Goal: Task Accomplishment & Management: Manage account settings

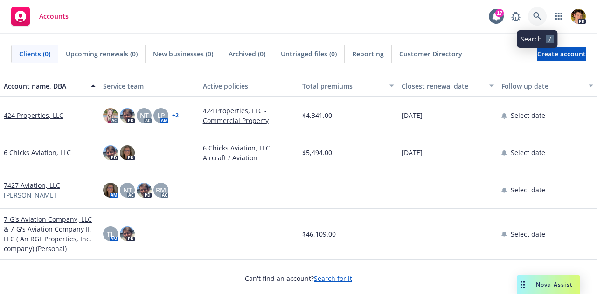
click at [539, 22] on link at bounding box center [537, 16] width 19 height 19
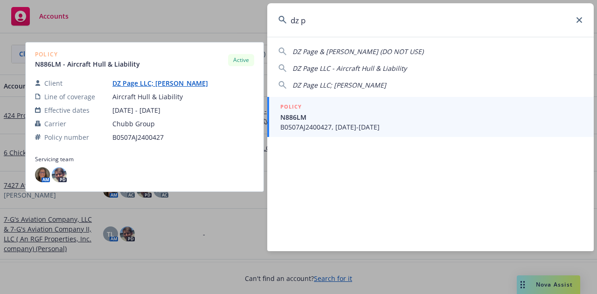
type input "dz p"
click at [374, 124] on span "B0507AJ2400427, 12/29/2024-12/29/2025" at bounding box center [431, 127] width 302 height 10
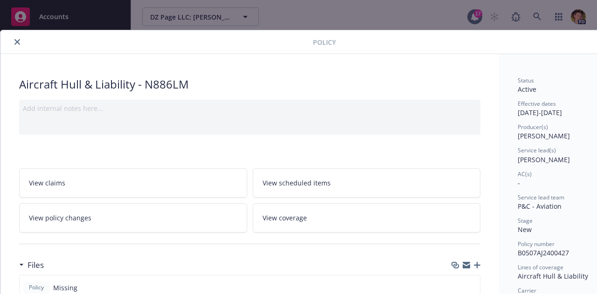
click at [505, 41] on div at bounding box center [486, 42] width 301 height 16
click at [6, 41] on div at bounding box center [158, 41] width 309 height 11
click at [21, 46] on div at bounding box center [158, 41] width 309 height 11
click at [18, 39] on icon "close" at bounding box center [17, 42] width 6 height 6
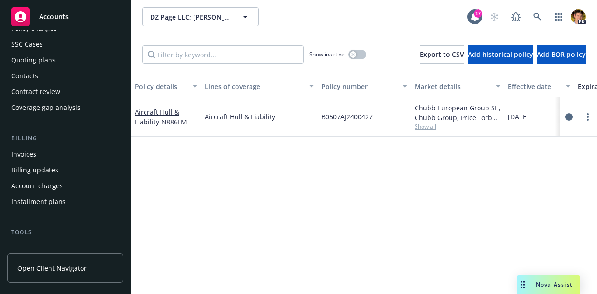
scroll to position [80, 0]
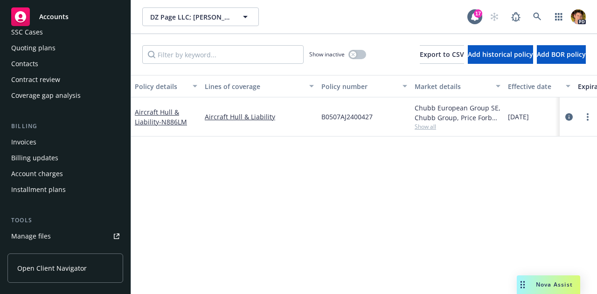
click at [47, 239] on div "Manage files" at bounding box center [31, 236] width 40 height 15
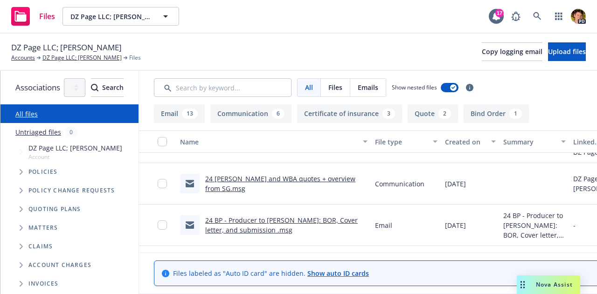
scroll to position [896, 0]
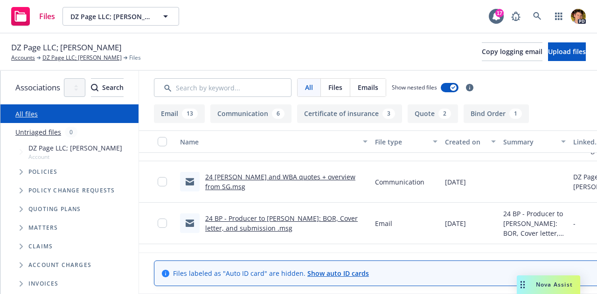
click at [274, 214] on link "24 BP - Producer to [PERSON_NAME]: BOR, Cover letter, and submission .msg" at bounding box center [281, 223] width 153 height 19
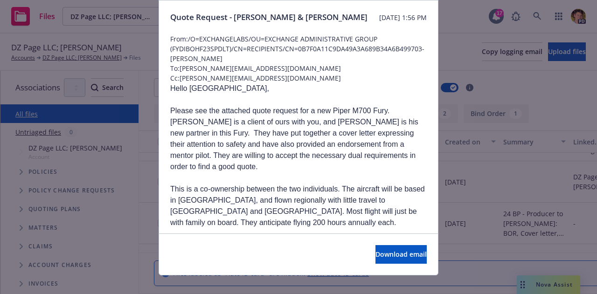
scroll to position [66, 0]
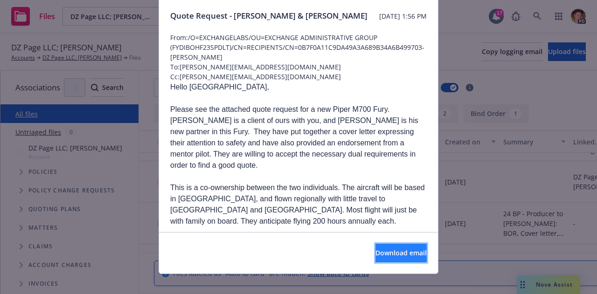
click at [376, 255] on span "Download email" at bounding box center [401, 253] width 51 height 9
click at [466, 148] on div "Email details Quote Request - Matt MacInnis & Bruce Lymburn Monday, December 16…" at bounding box center [298, 147] width 597 height 294
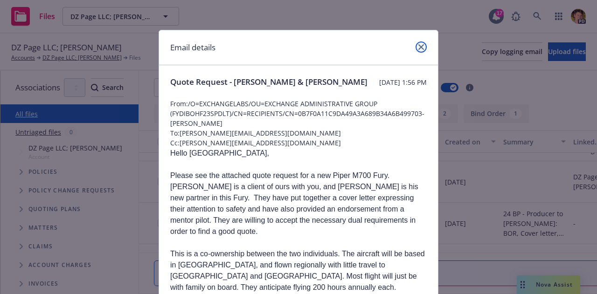
click at [420, 48] on icon "close" at bounding box center [422, 47] width 6 height 6
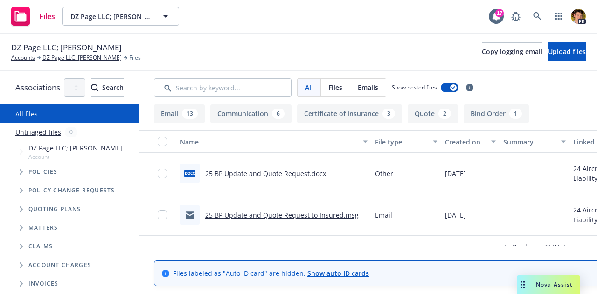
click at [326, 175] on link "25 BP Update and Quote Request.docx" at bounding box center [265, 173] width 121 height 9
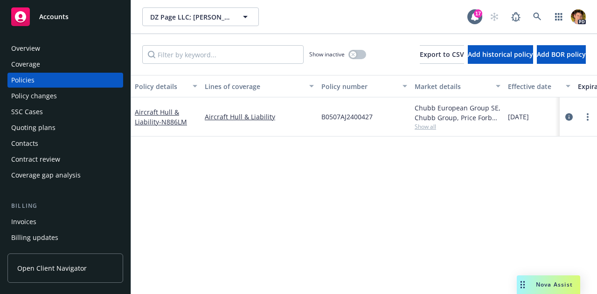
scroll to position [80, 0]
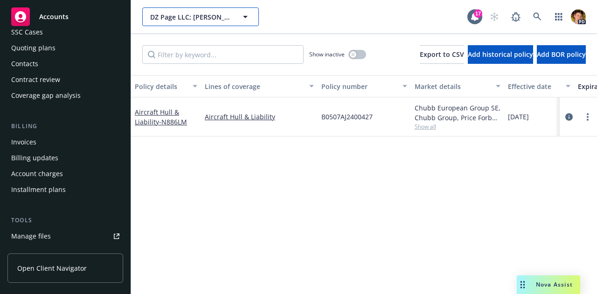
click at [209, 19] on span "DZ Page LLC; [PERSON_NAME]" at bounding box center [190, 17] width 81 height 10
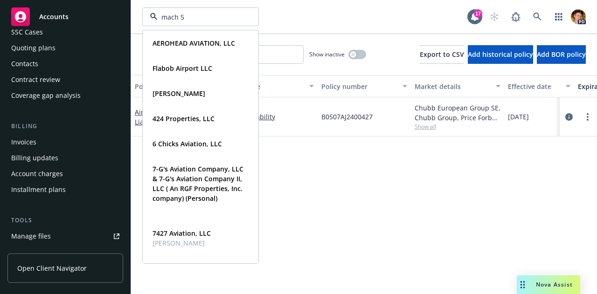
type input "mach 5"
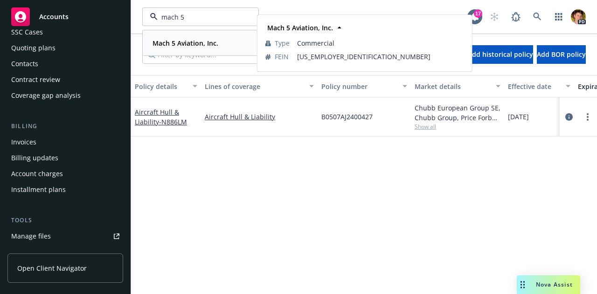
click at [186, 41] on strong "Mach 5 Aviation, Inc." at bounding box center [186, 43] width 66 height 9
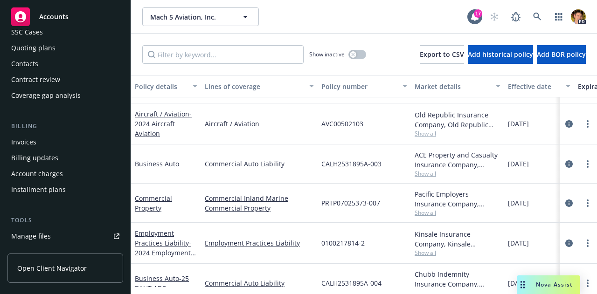
scroll to position [35, 0]
click at [43, 239] on div "Manage files" at bounding box center [31, 236] width 40 height 15
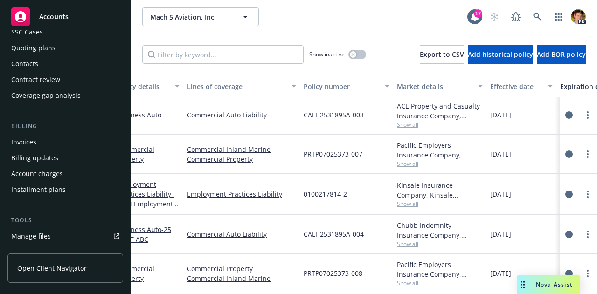
scroll to position [80, 0]
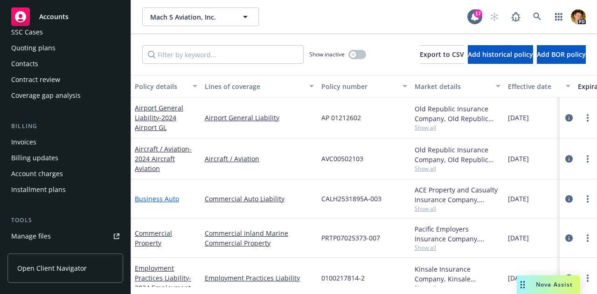
scroll to position [33, 0]
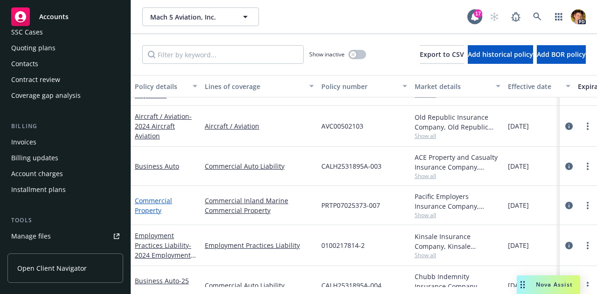
click at [163, 199] on link "Commercial Property" at bounding box center [153, 205] width 37 height 19
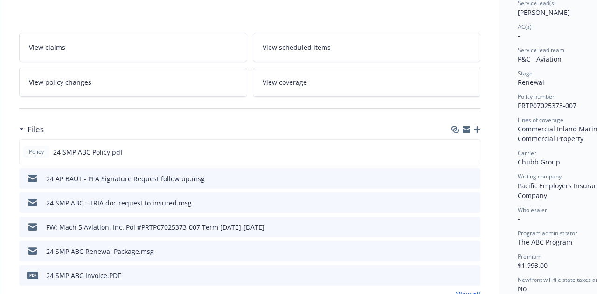
scroll to position [148, 0]
click at [475, 151] on icon "preview file" at bounding box center [471, 151] width 8 height 7
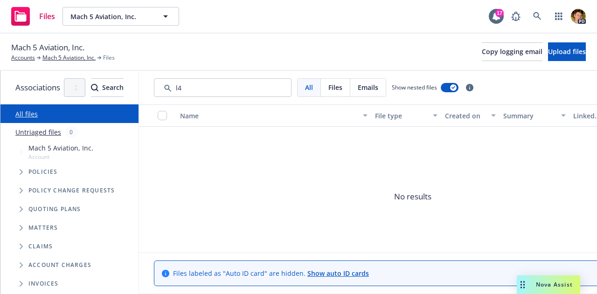
drag, startPoint x: 220, startPoint y: 87, endPoint x: 162, endPoint y: 85, distance: 58.3
click at [162, 85] on div "Associations All years 2027 2026 2025 2024 2023 2022 2021 2020 2019 2018 2017 2…" at bounding box center [298, 183] width 597 height 224
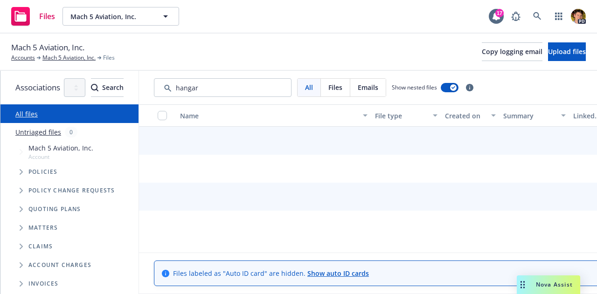
type input "hangar"
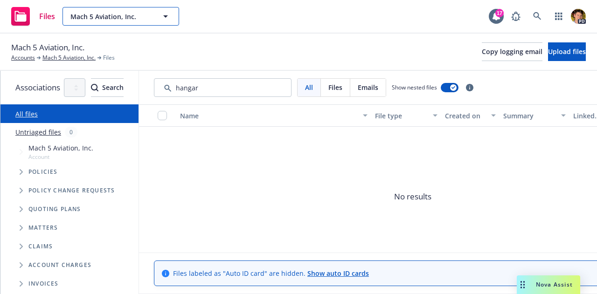
click at [119, 16] on span "Mach 5 Aviation, Inc." at bounding box center [110, 17] width 81 height 10
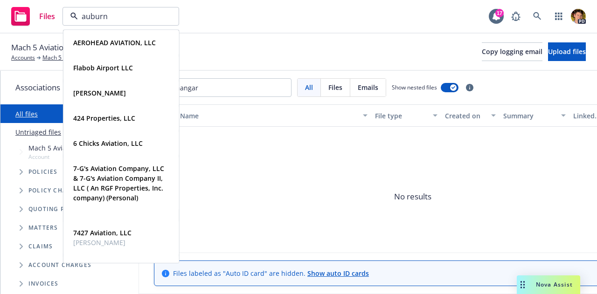
type input "auburn e"
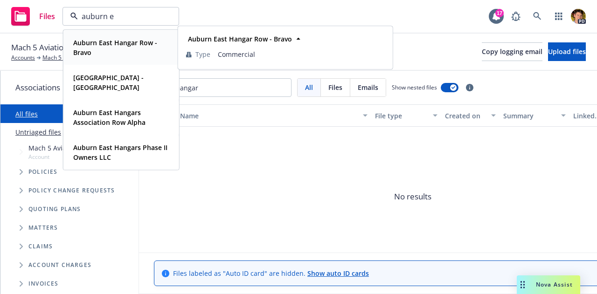
click at [139, 43] on strong "Auburn East Hangar Row - Bravo" at bounding box center [115, 47] width 84 height 19
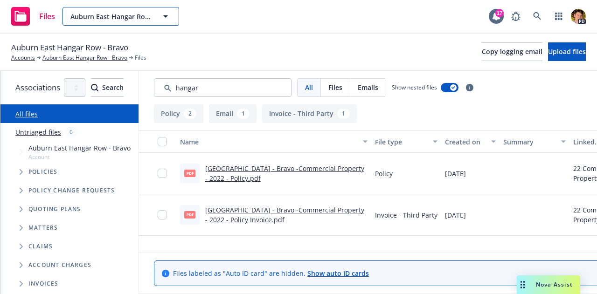
click at [136, 15] on span "Auburn East Hangar Row - Bravo" at bounding box center [110, 17] width 81 height 10
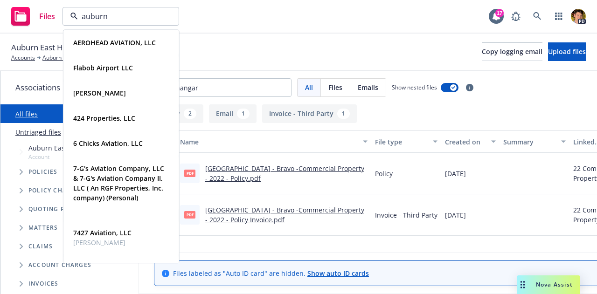
type input "auburn"
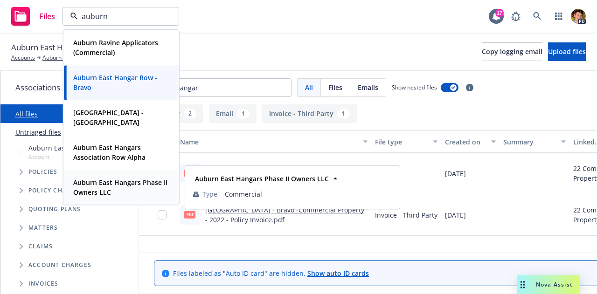
click at [132, 189] on span "Auburn East Hangars Phase II Owners LLC" at bounding box center [120, 188] width 94 height 20
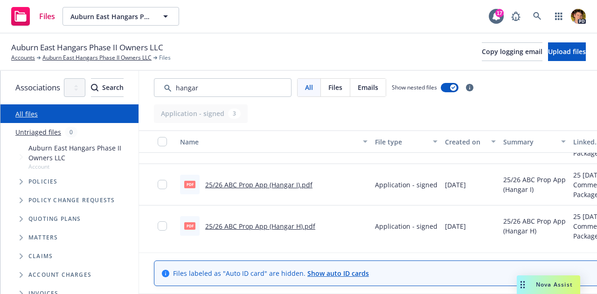
scroll to position [31, 0]
click at [107, 11] on button "Auburn East Hangars Phase II Owners LLC" at bounding box center [121, 16] width 117 height 19
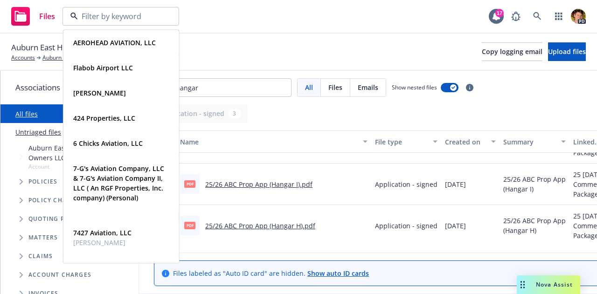
click at [299, 53] on div "Auburn East Hangars Phase II Owners LLC Accounts [GEOGRAPHIC_DATA] Phase II Own…" at bounding box center [298, 52] width 575 height 21
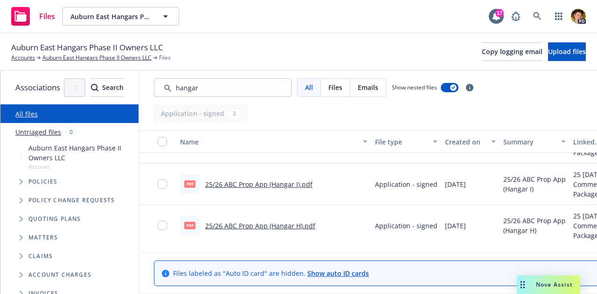
scroll to position [0, 0]
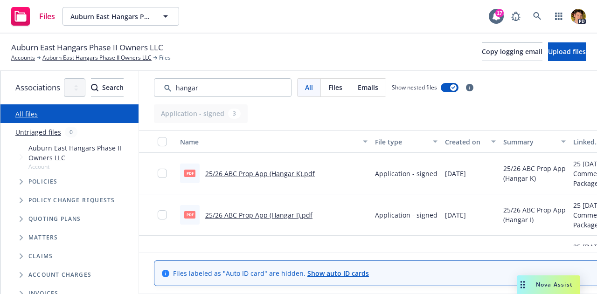
click at [314, 175] on link "25/26 ABC Prop App (Hangar K).pdf" at bounding box center [260, 173] width 110 height 9
click at [77, 57] on link "Auburn East Hangars Phase II Owners LLC" at bounding box center [96, 58] width 109 height 8
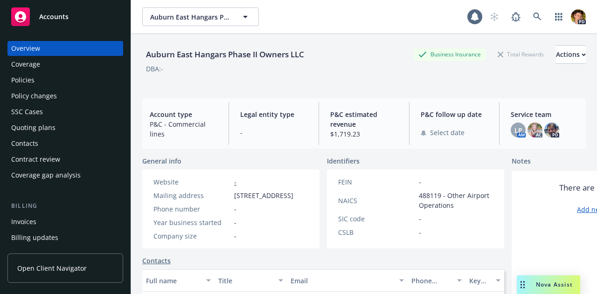
click at [30, 87] on div "Policies" at bounding box center [22, 80] width 23 height 15
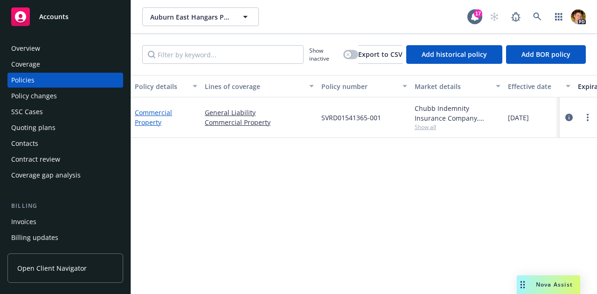
click at [153, 116] on link "Commercial Property" at bounding box center [153, 117] width 37 height 19
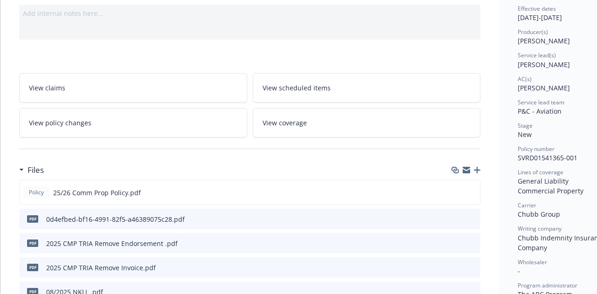
scroll to position [99, 0]
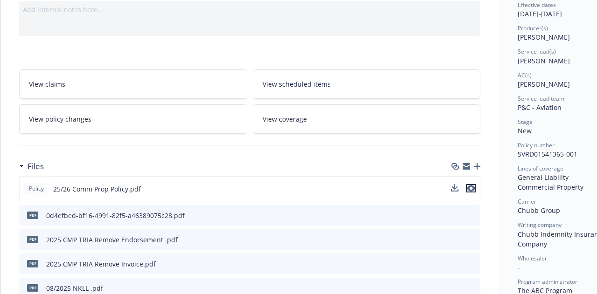
click at [470, 186] on icon "preview file" at bounding box center [471, 188] width 8 height 7
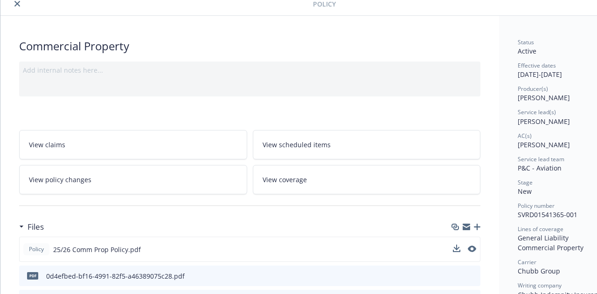
scroll to position [0, 0]
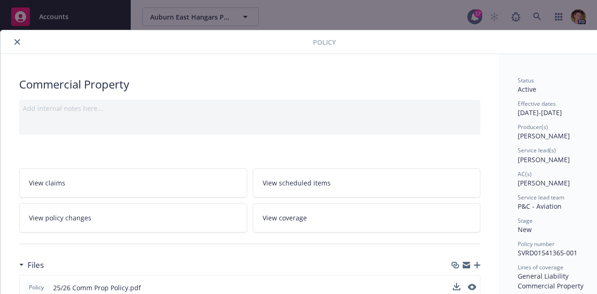
click at [19, 40] on icon "close" at bounding box center [17, 42] width 6 height 6
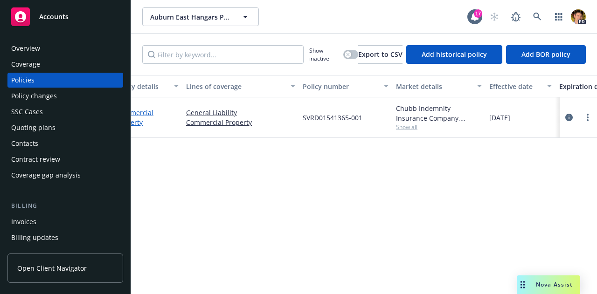
scroll to position [0, 19]
click at [35, 225] on div "Invoices" at bounding box center [23, 222] width 25 height 15
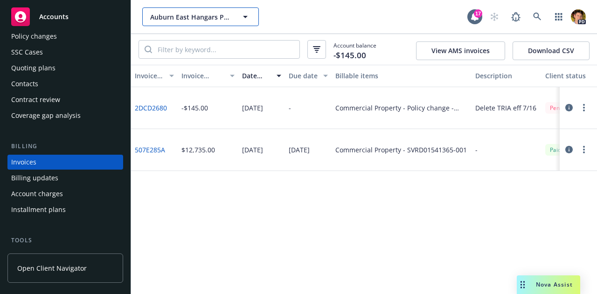
click at [198, 20] on span "Auburn East Hangars Phase II Owners LLC" at bounding box center [190, 17] width 81 height 10
type input "h"
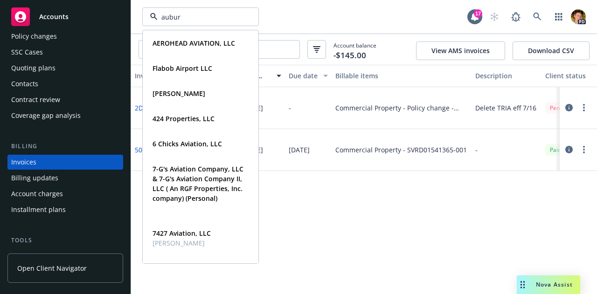
type input "auburn"
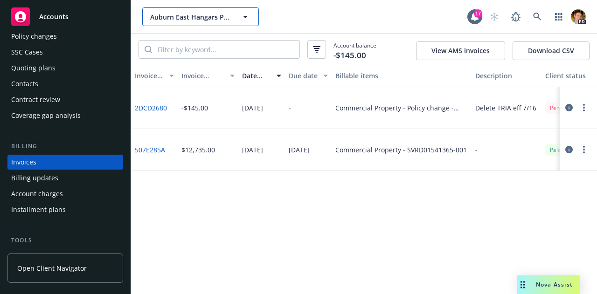
click at [184, 17] on span "Auburn East Hangars Phase II Owners LLC" at bounding box center [190, 17] width 81 height 10
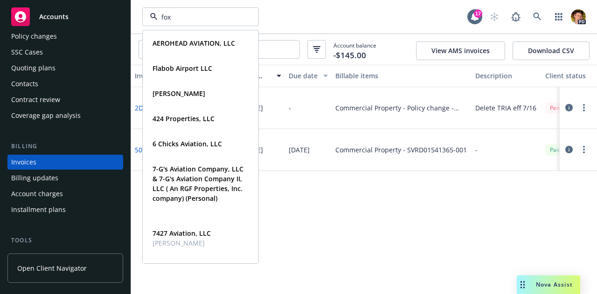
type input "fox"
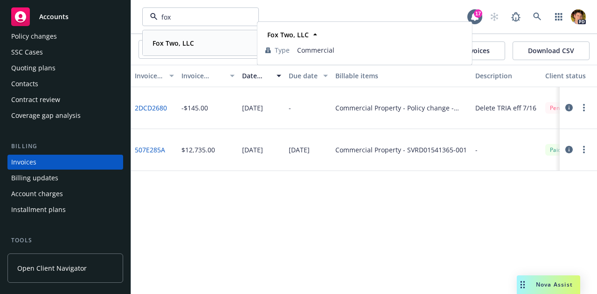
click at [175, 43] on strong "Fox Two, LLC" at bounding box center [174, 43] width 42 height 9
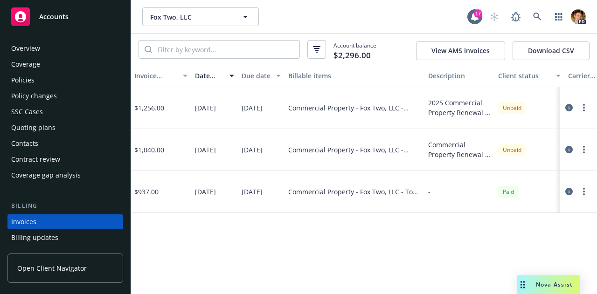
scroll to position [0, 44]
click at [32, 80] on div "Policies" at bounding box center [22, 80] width 23 height 15
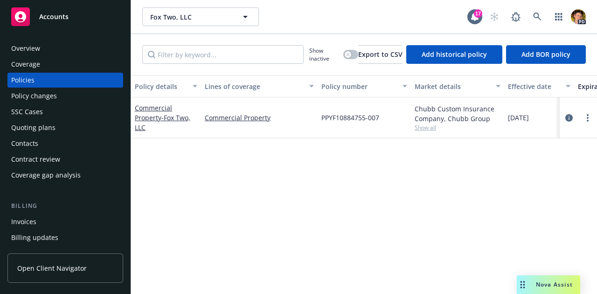
click at [57, 47] on div "Overview" at bounding box center [65, 48] width 108 height 15
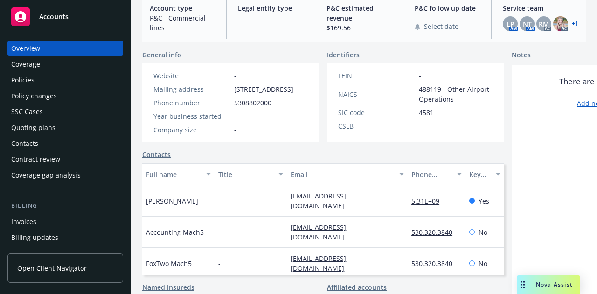
scroll to position [107, 0]
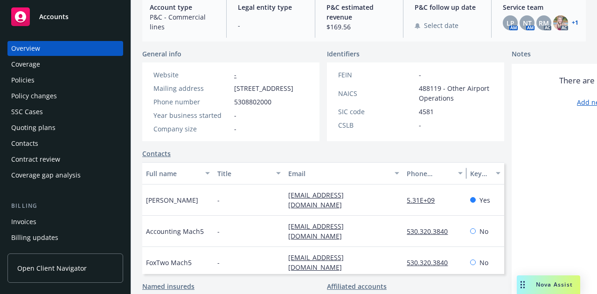
drag, startPoint x: 465, startPoint y: 182, endPoint x: 471, endPoint y: 183, distance: 6.1
click at [471, 183] on div "Full name Title Email Phone number Key contact" at bounding box center [323, 173] width 362 height 22
drag, startPoint x: 399, startPoint y: 186, endPoint x: 406, endPoint y: 180, distance: 9.6
click at [406, 180] on div "Full name Title Email Phone number Key contact" at bounding box center [323, 173] width 363 height 22
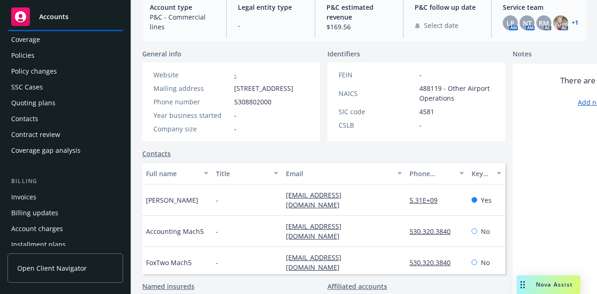
scroll to position [31, 0]
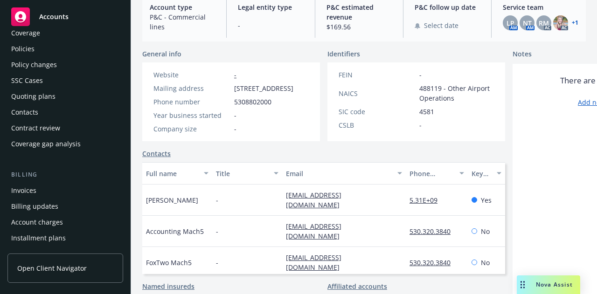
click at [28, 113] on div "Contacts" at bounding box center [24, 112] width 27 height 15
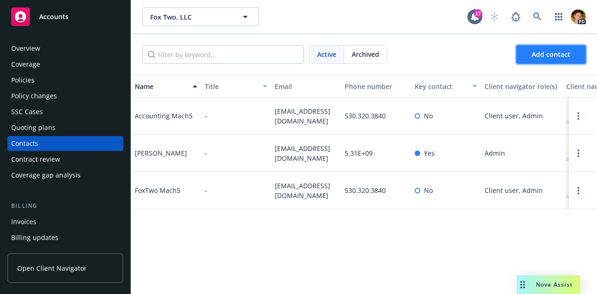
click at [552, 52] on span "Add contact" at bounding box center [551, 54] width 39 height 9
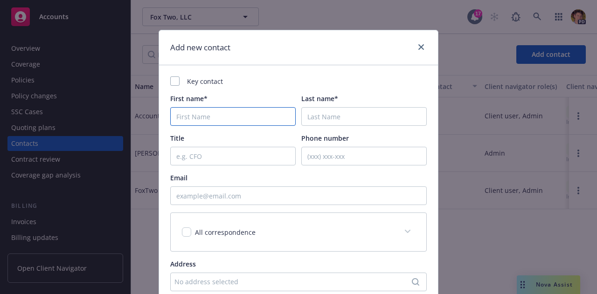
click at [218, 111] on input "First name*" at bounding box center [233, 116] width 126 height 19
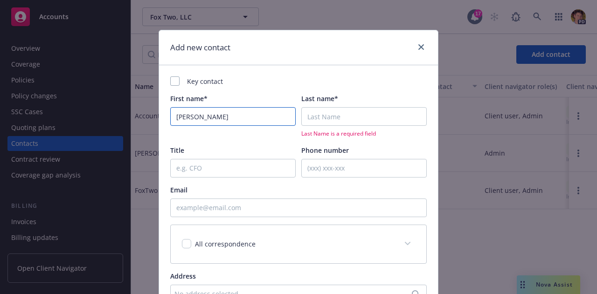
type input "Dan"
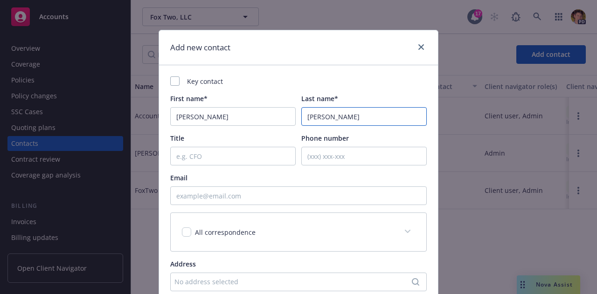
type input "Flom"
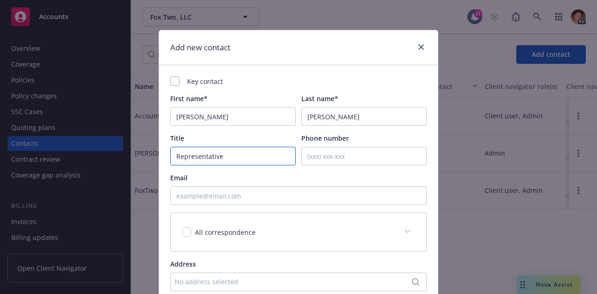
type input "Representative"
click at [212, 85] on div "Key contact" at bounding box center [298, 82] width 257 height 10
click at [173, 84] on div at bounding box center [174, 81] width 9 height 9
checkbox input "true"
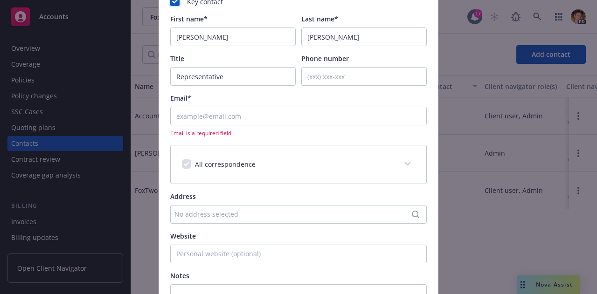
scroll to position [79, 0]
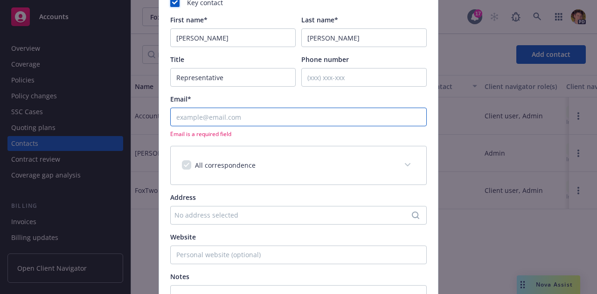
click at [224, 122] on input "Email*" at bounding box center [298, 117] width 257 height 19
click at [223, 116] on input "Email*" at bounding box center [298, 117] width 257 height 19
paste input "danf@mach5aviation.com"
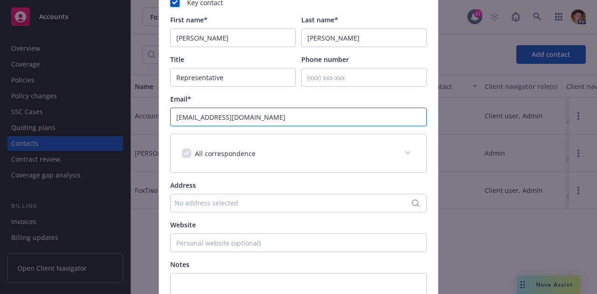
type input "danf@mach5aviation.com"
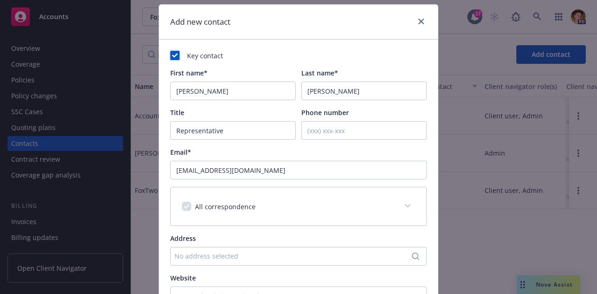
scroll to position [0, 0]
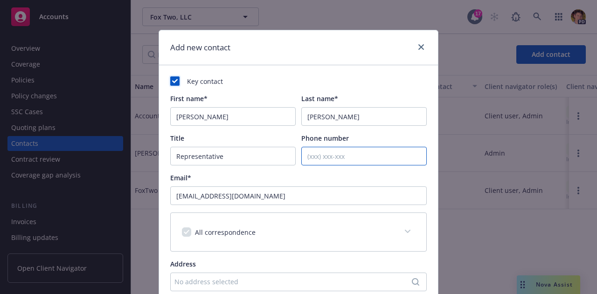
click at [336, 157] on input "Phone number" at bounding box center [364, 156] width 126 height 19
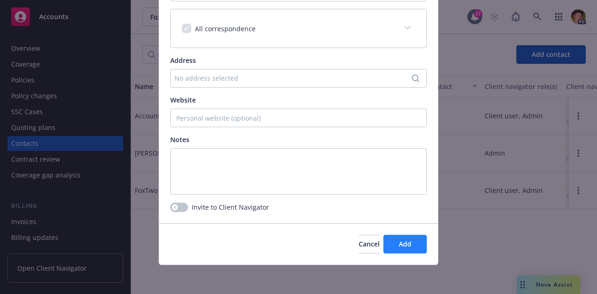
type input "530-320-3707"
click at [406, 245] on span "Add" at bounding box center [405, 244] width 13 height 9
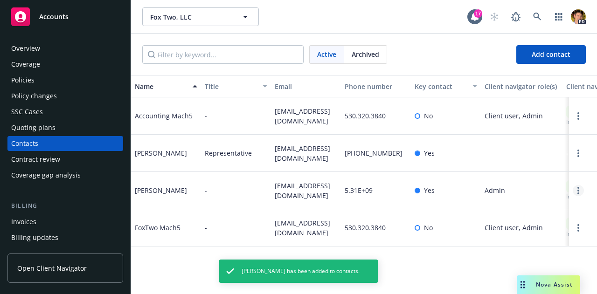
click at [573, 191] on link "Open options" at bounding box center [578, 190] width 11 height 11
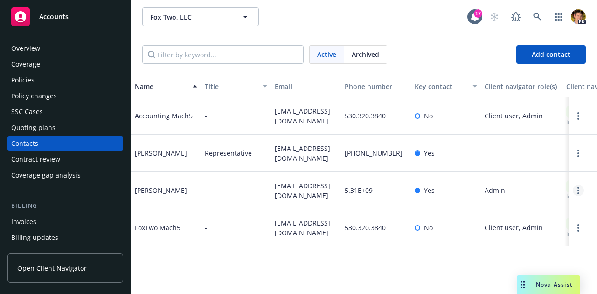
click at [573, 189] on link "Open options" at bounding box center [578, 190] width 11 height 11
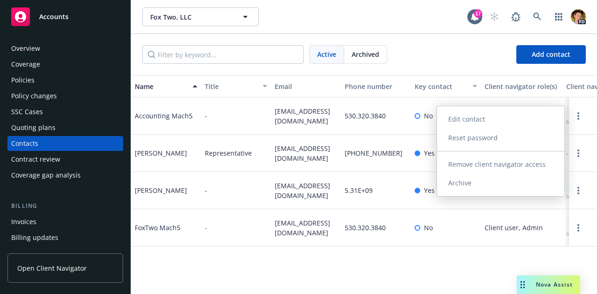
click at [495, 126] on link "Edit contact" at bounding box center [500, 119] width 127 height 19
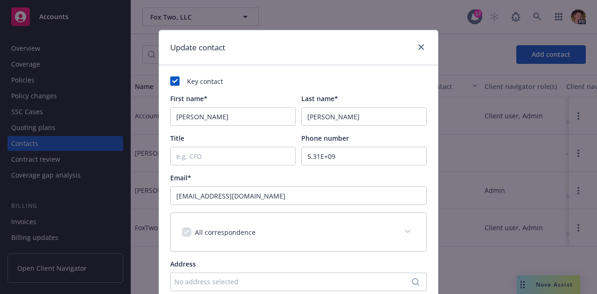
scroll to position [4, 0]
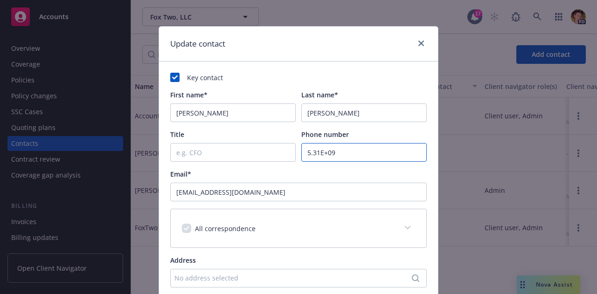
drag, startPoint x: 341, startPoint y: 153, endPoint x: 258, endPoint y: 140, distance: 83.5
click at [258, 140] on div "Title Phone number 5.31E+09" at bounding box center [298, 146] width 257 height 32
type input "9165170717"
click at [245, 152] on input "Title" at bounding box center [233, 152] width 126 height 19
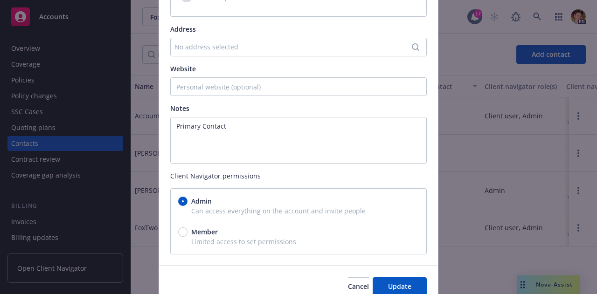
scroll to position [277, 0]
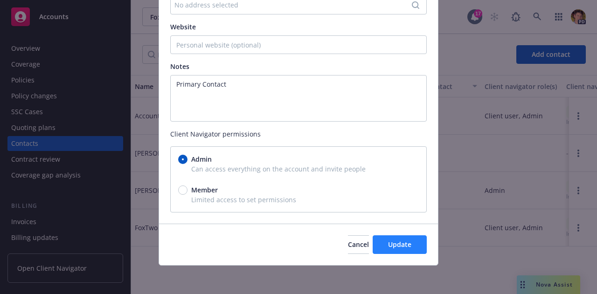
type input "Owner"
click at [409, 240] on button "Update" at bounding box center [400, 245] width 54 height 19
